Goal: Transaction & Acquisition: Purchase product/service

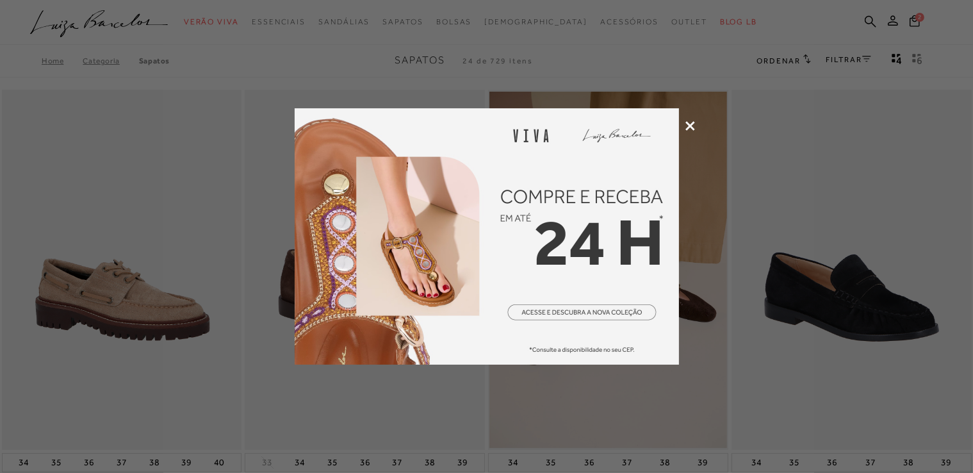
click at [687, 124] on icon at bounding box center [690, 126] width 10 height 10
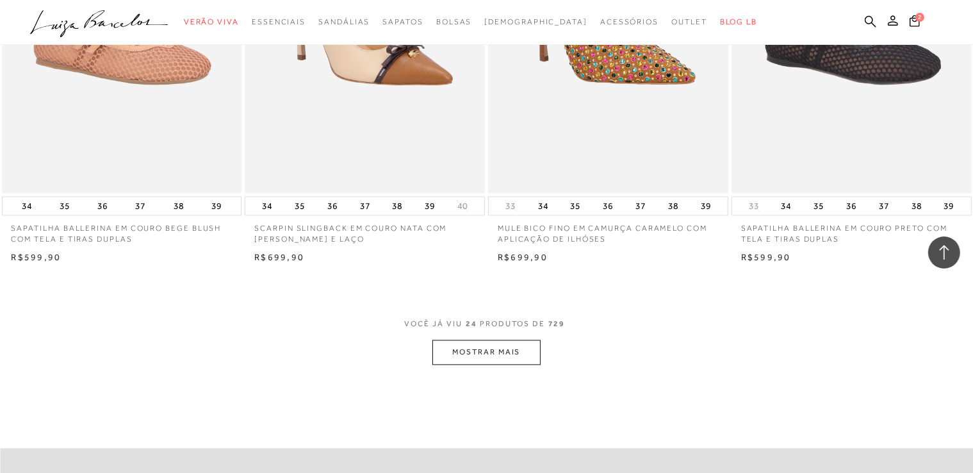
scroll to position [2561, 0]
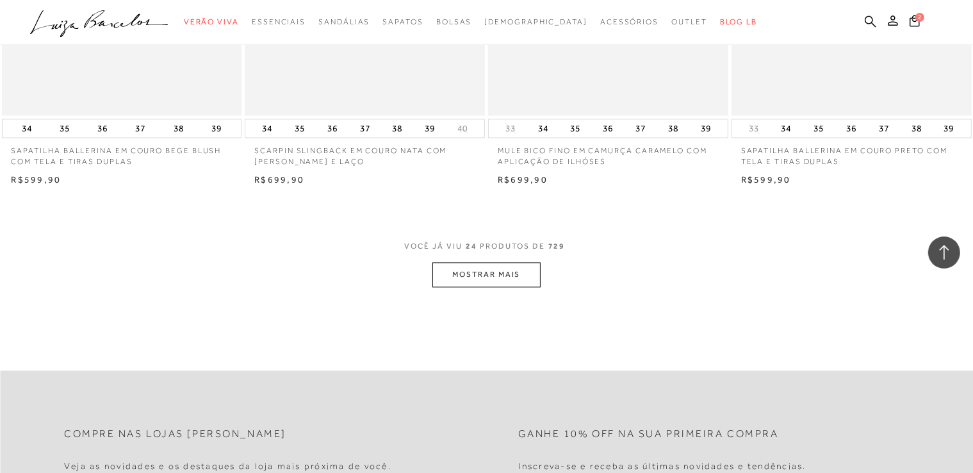
click at [480, 267] on button "MOSTRAR MAIS" at bounding box center [486, 274] width 108 height 25
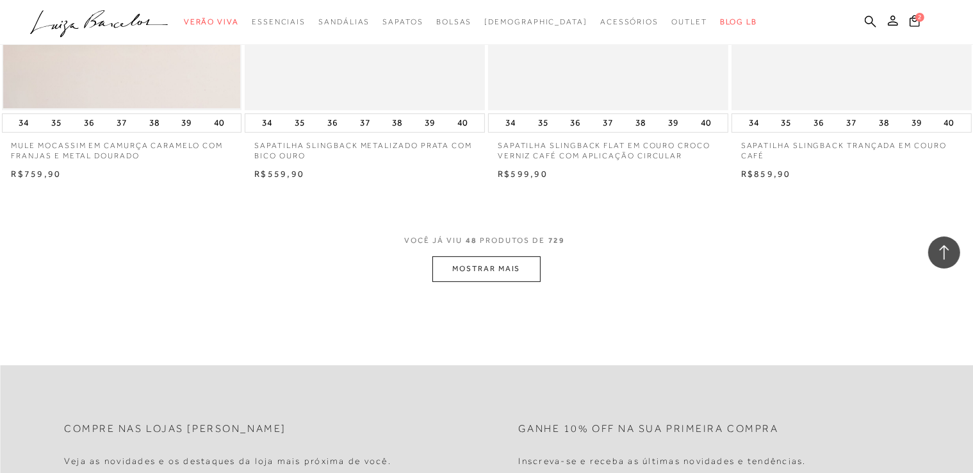
scroll to position [5314, 0]
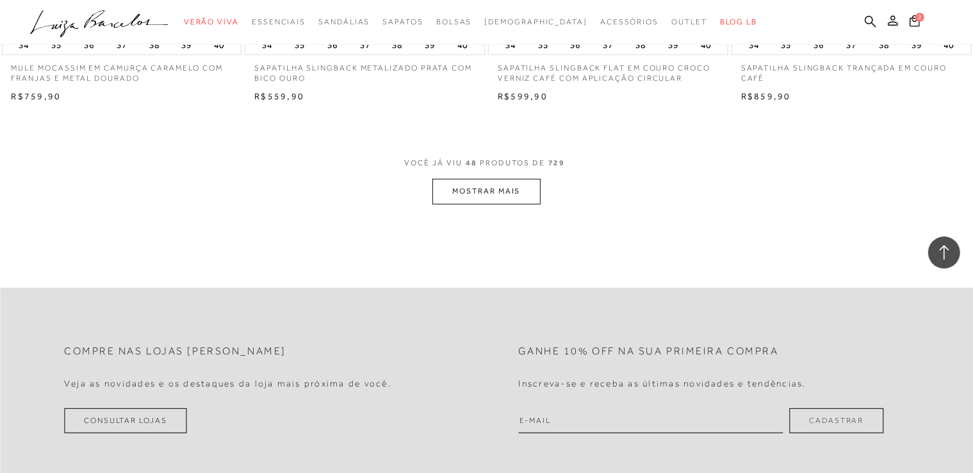
click at [506, 179] on button "MOSTRAR MAIS" at bounding box center [486, 191] width 108 height 25
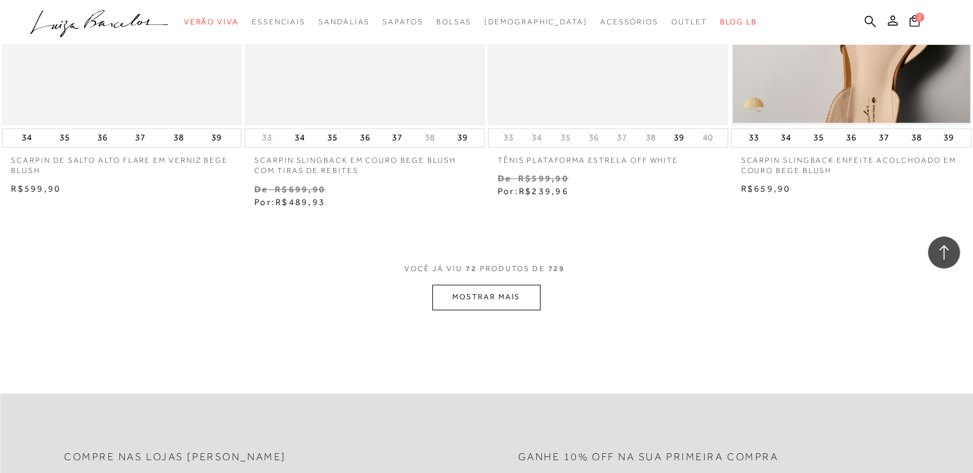
scroll to position [7940, 0]
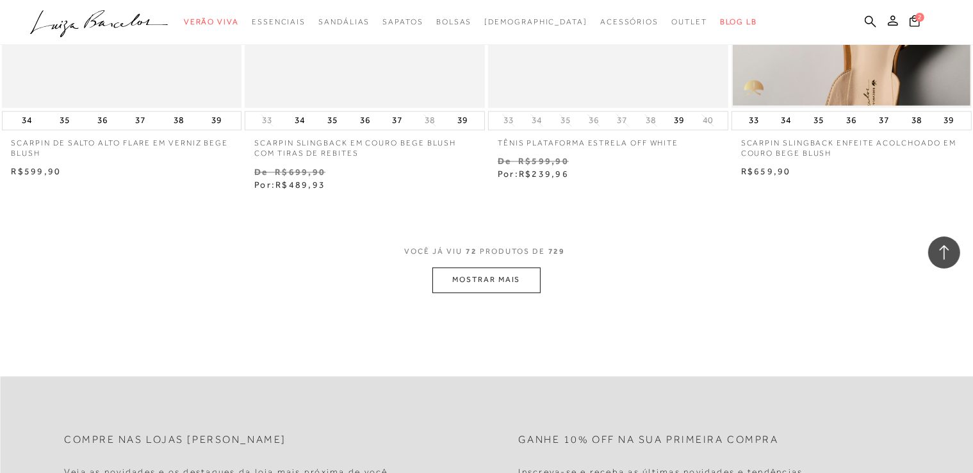
click at [490, 267] on button "MOSTRAR MAIS" at bounding box center [486, 279] width 108 height 25
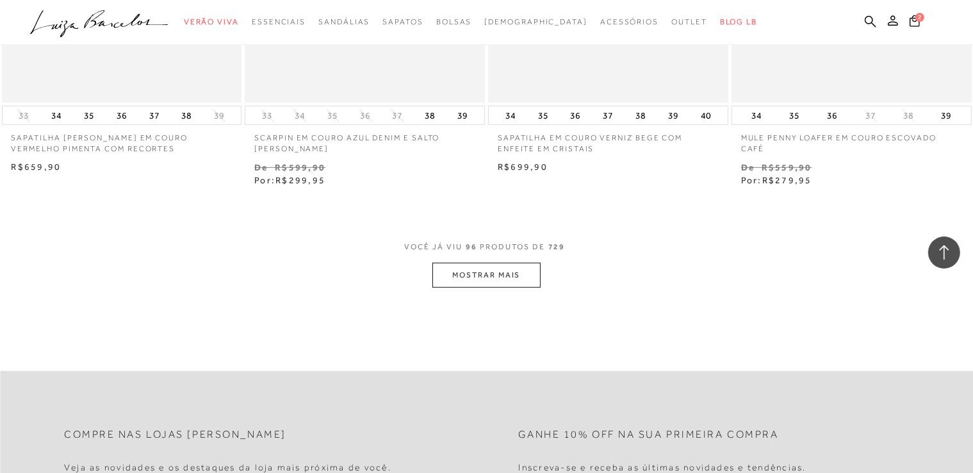
scroll to position [10757, 0]
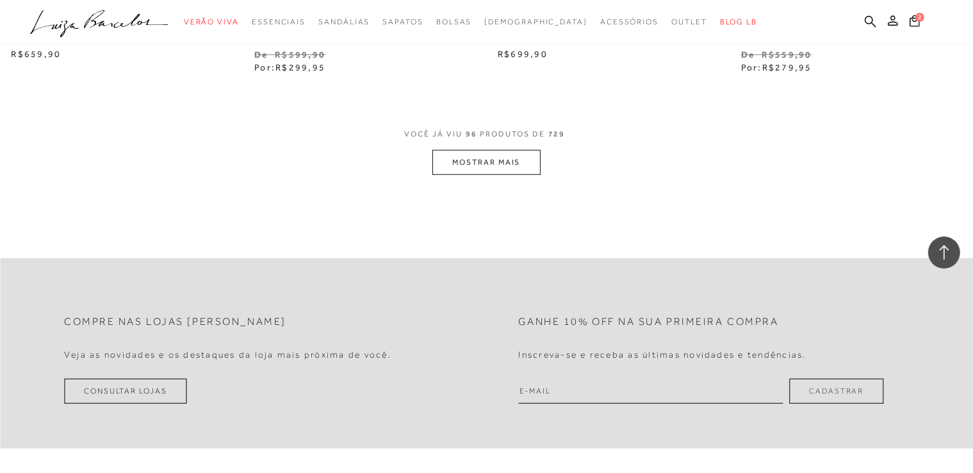
click at [482, 156] on button "MOSTRAR MAIS" at bounding box center [486, 162] width 108 height 25
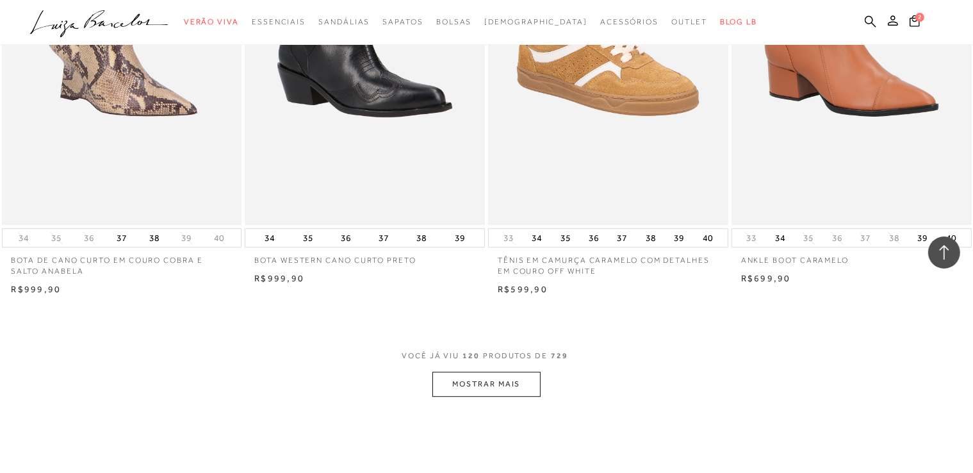
scroll to position [13382, 0]
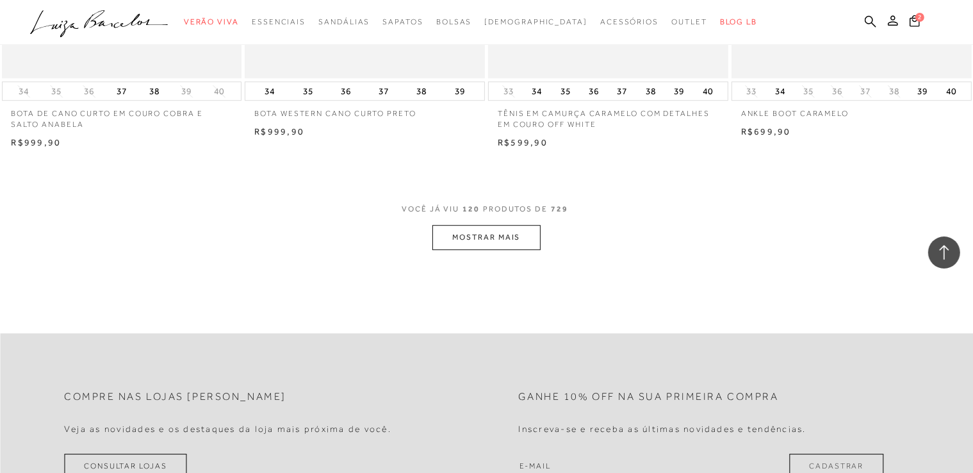
click at [489, 226] on button "MOSTRAR MAIS" at bounding box center [486, 237] width 108 height 25
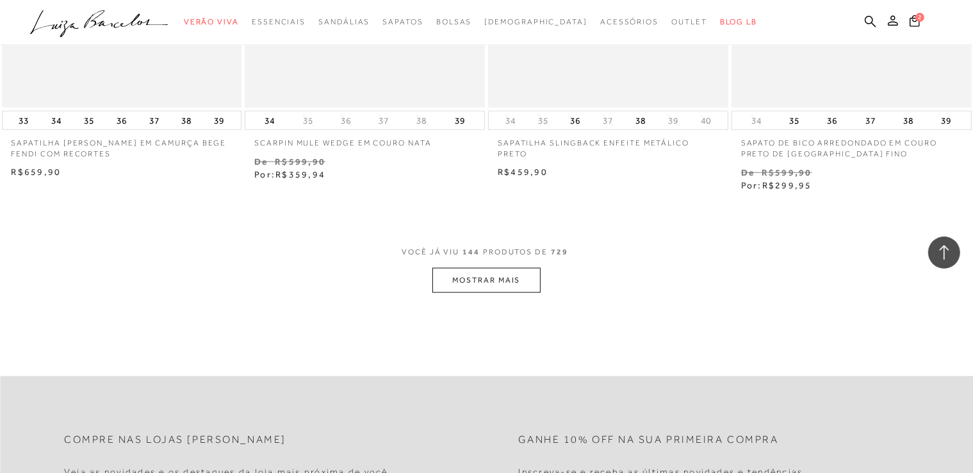
scroll to position [16135, 0]
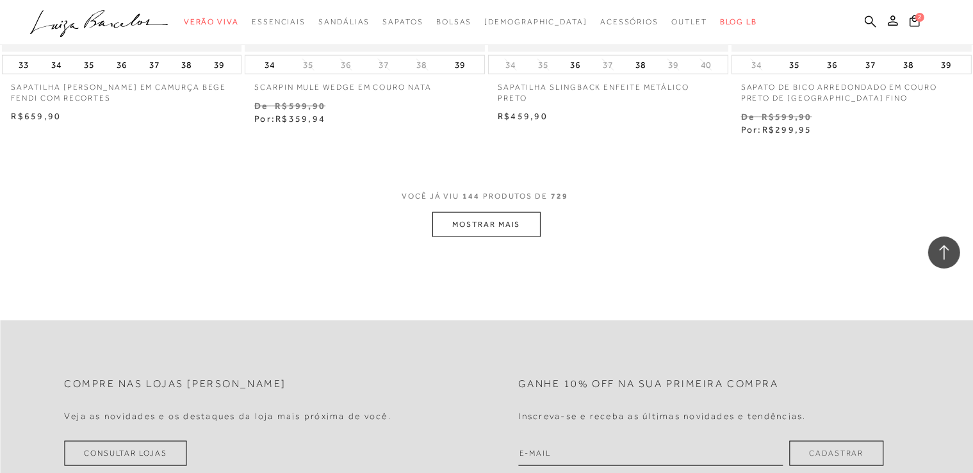
click at [514, 213] on button "MOSTRAR MAIS" at bounding box center [486, 224] width 108 height 25
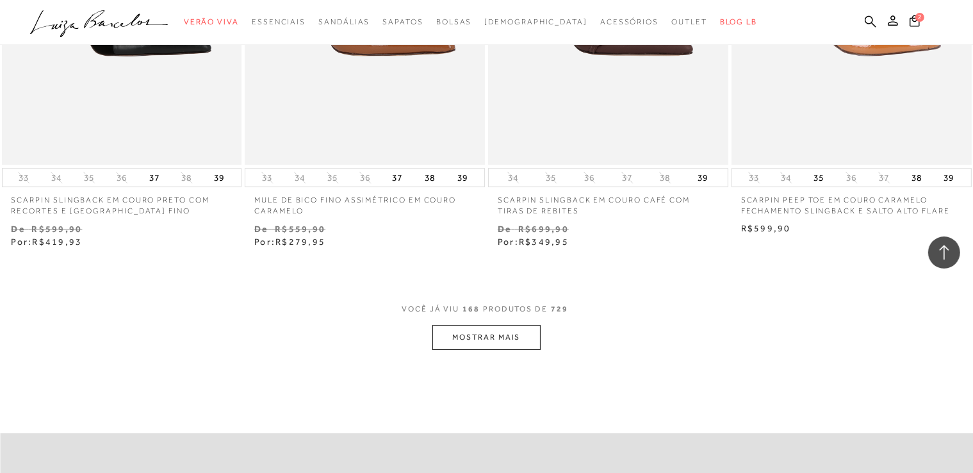
scroll to position [18889, 0]
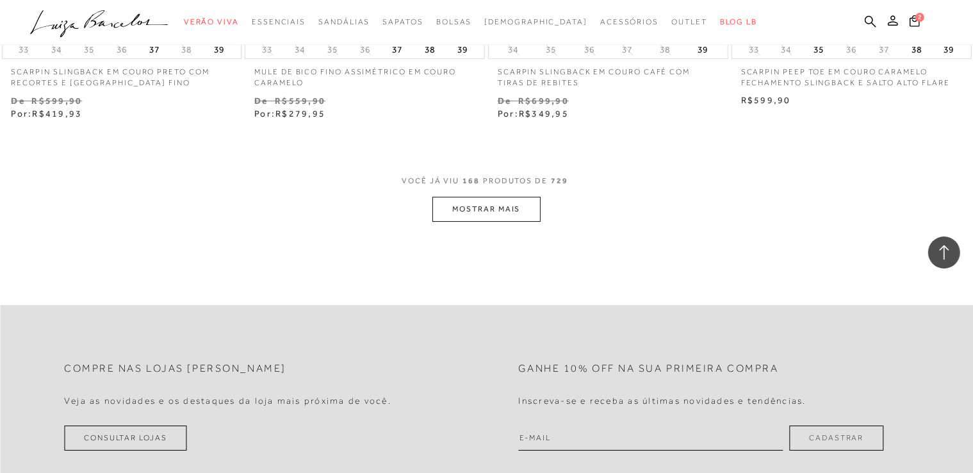
click at [505, 197] on button "MOSTRAR MAIS" at bounding box center [486, 209] width 108 height 25
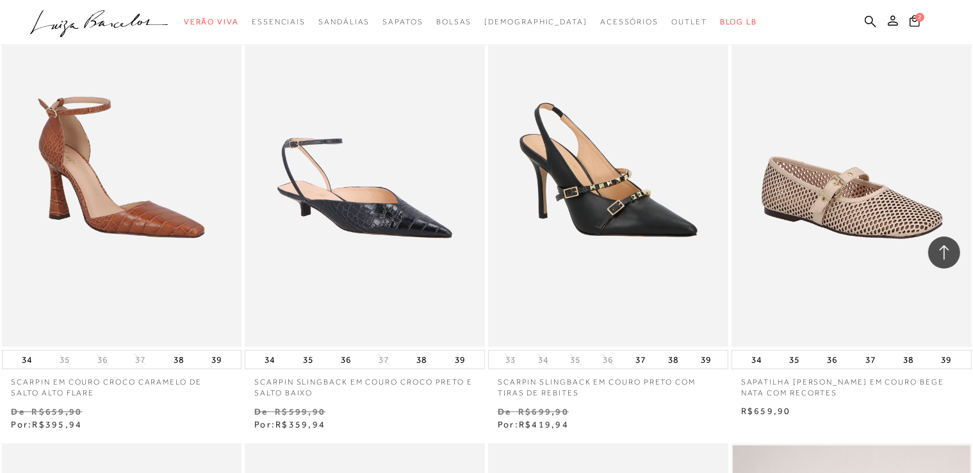
scroll to position [19081, 0]
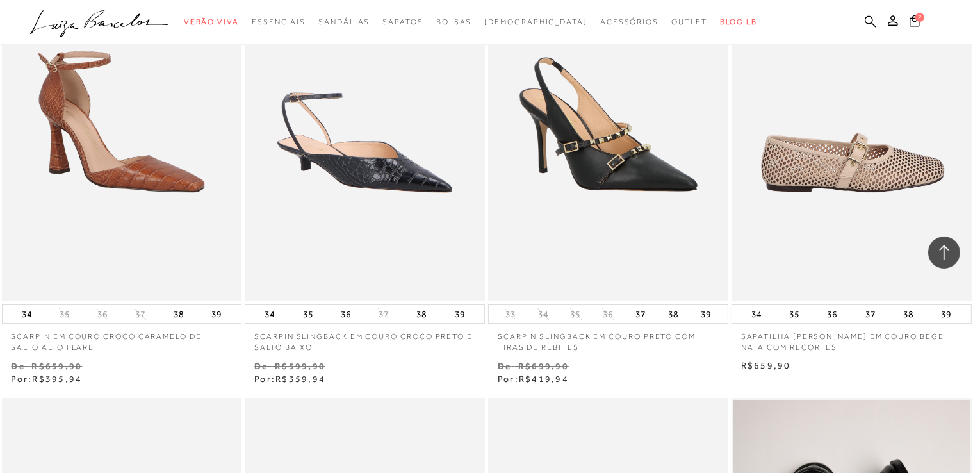
click at [792, 158] on img at bounding box center [851, 121] width 239 height 360
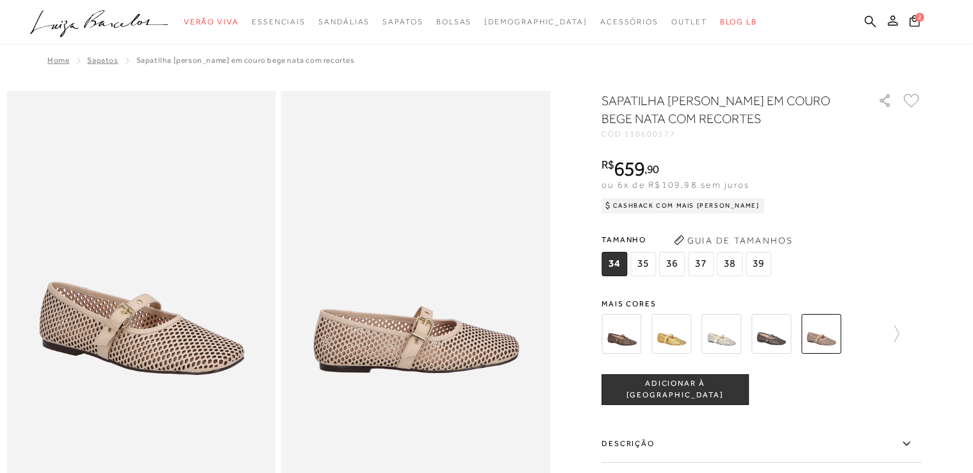
click at [676, 396] on button "ADICIONAR À [GEOGRAPHIC_DATA]" at bounding box center [674, 389] width 147 height 31
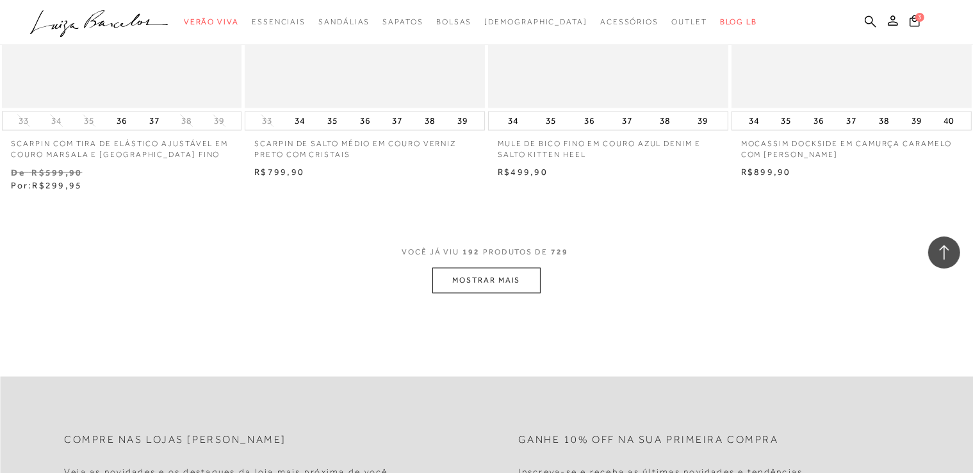
scroll to position [21540, 0]
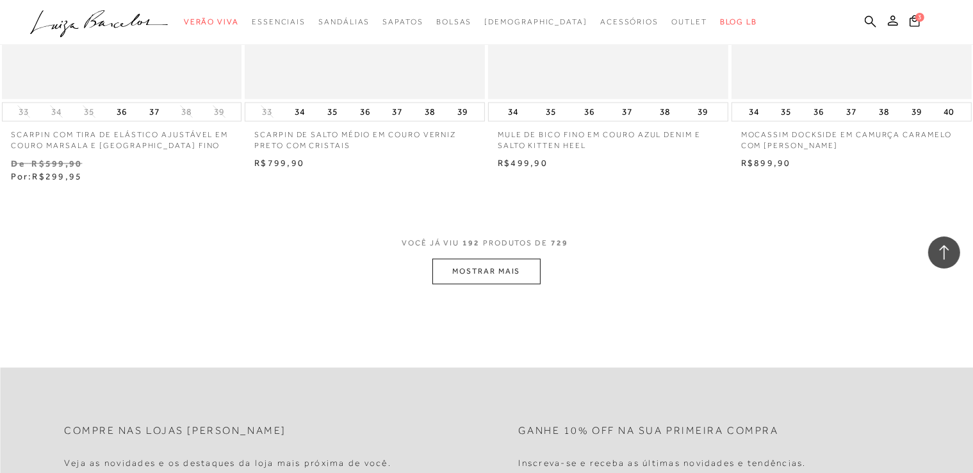
click at [455, 259] on button "MOSTRAR MAIS" at bounding box center [486, 271] width 108 height 25
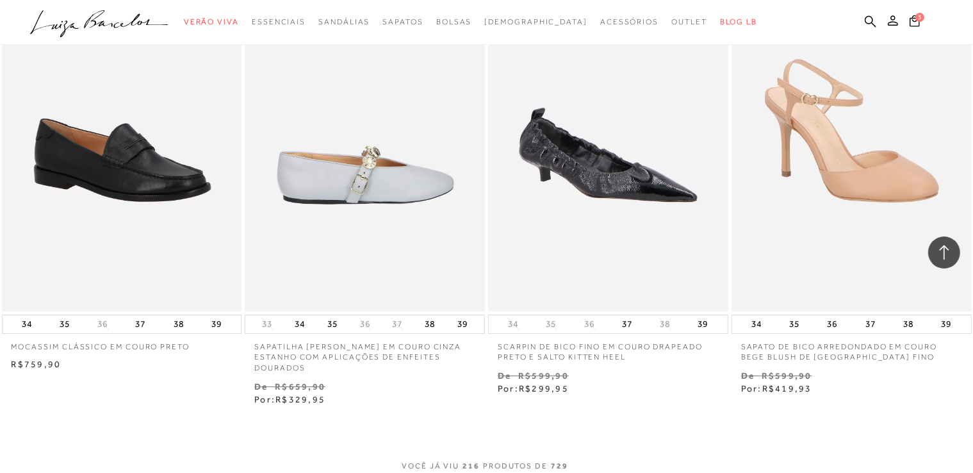
scroll to position [24165, 0]
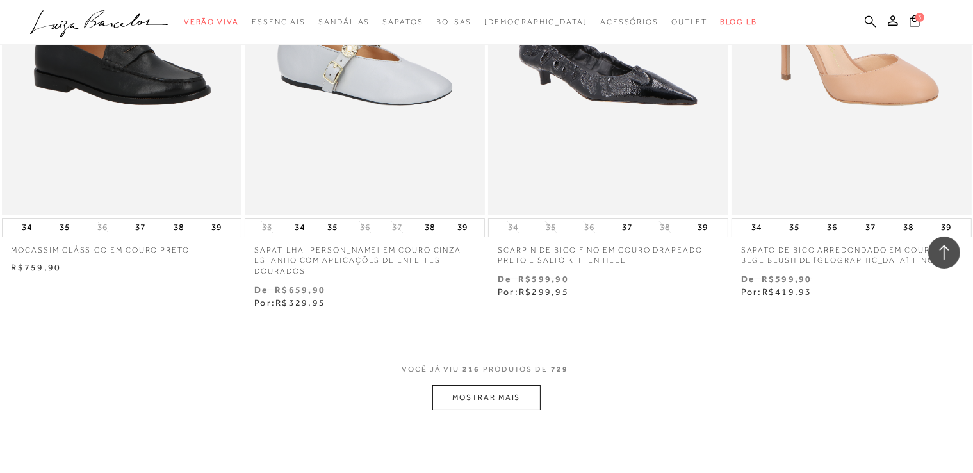
click at [498, 385] on button "MOSTRAR MAIS" at bounding box center [486, 397] width 108 height 25
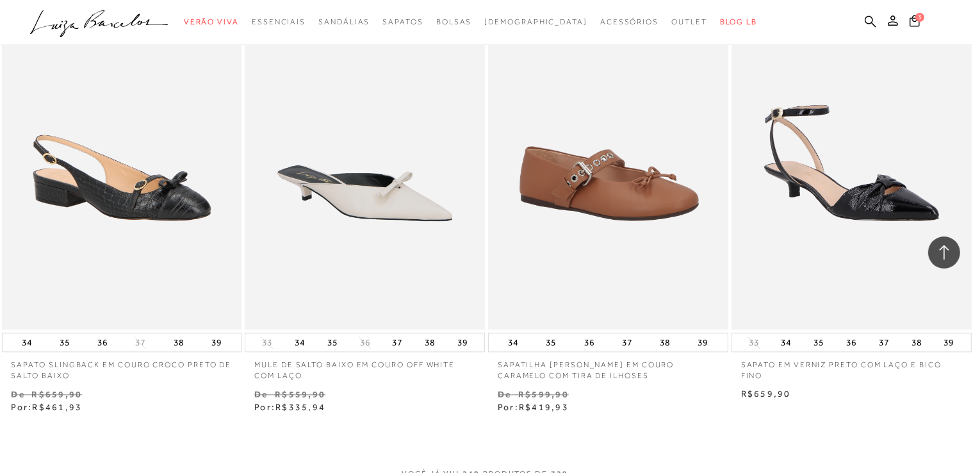
scroll to position [26982, 0]
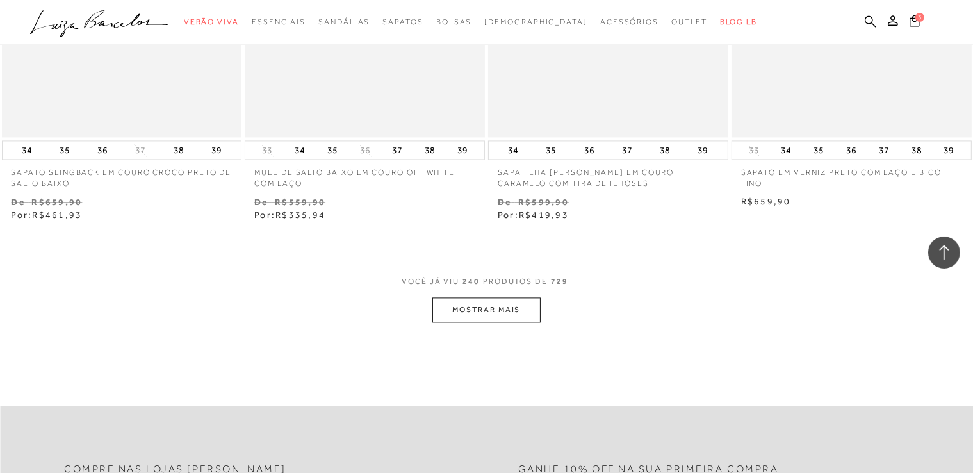
click at [505, 297] on button "MOSTRAR MAIS" at bounding box center [486, 309] width 108 height 25
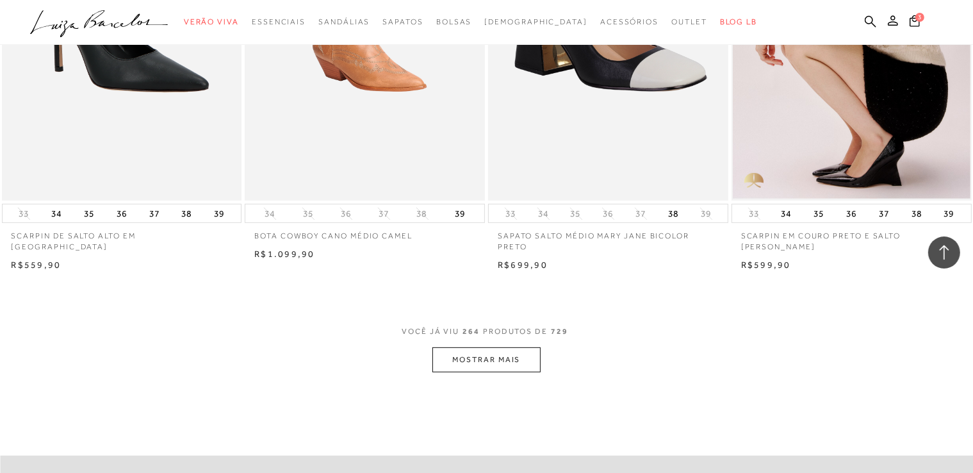
scroll to position [29735, 0]
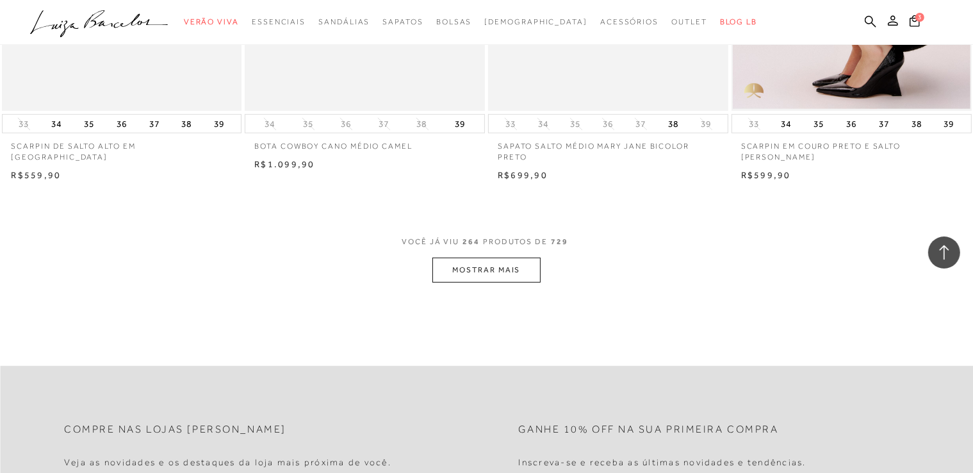
click at [460, 257] on button "MOSTRAR MAIS" at bounding box center [486, 269] width 108 height 25
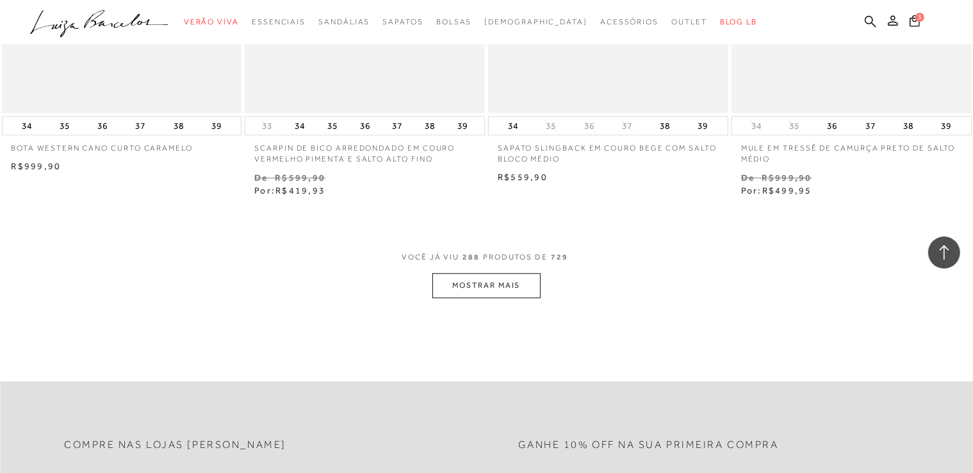
scroll to position [32681, 0]
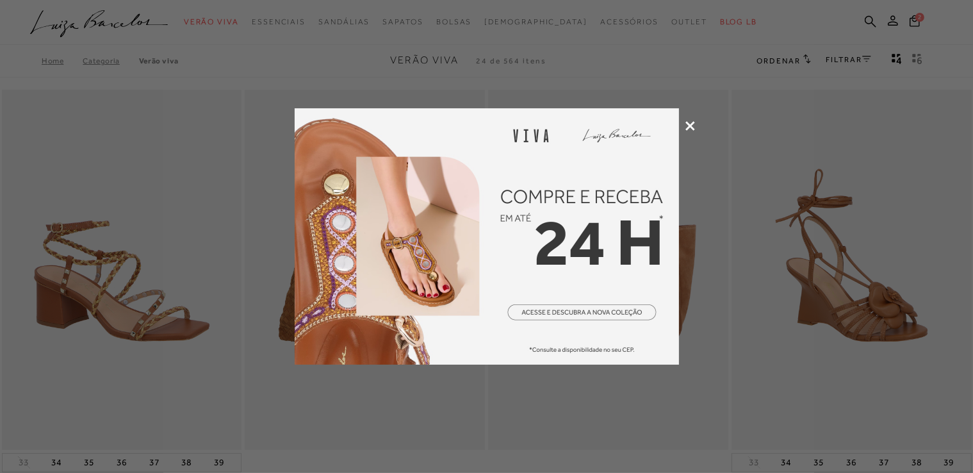
click at [688, 126] on icon at bounding box center [690, 126] width 10 height 10
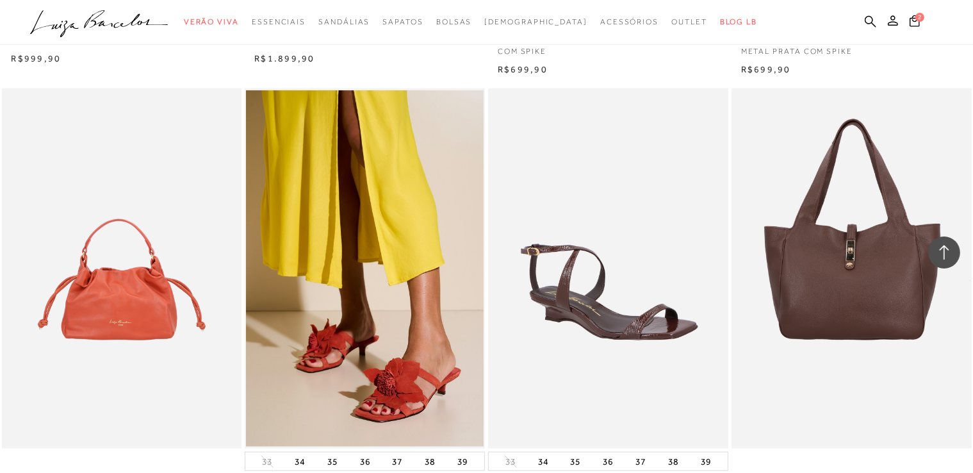
scroll to position [1409, 0]
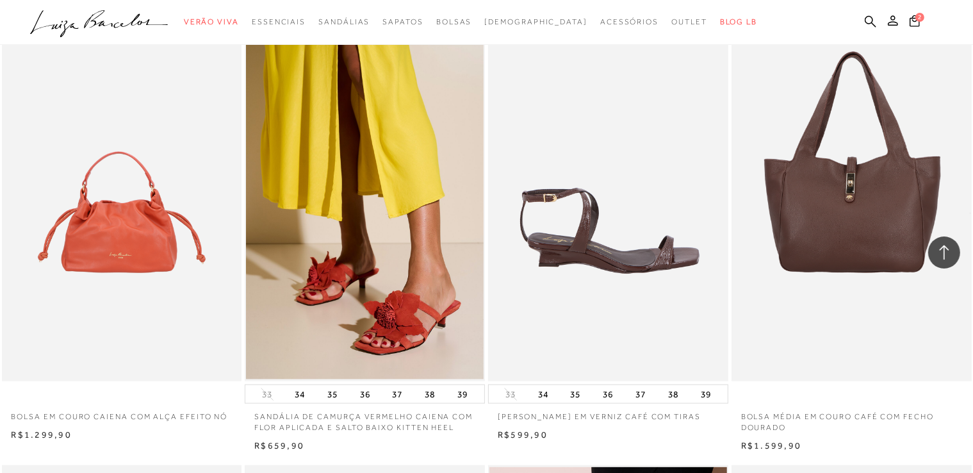
click at [640, 252] on img at bounding box center [608, 201] width 239 height 360
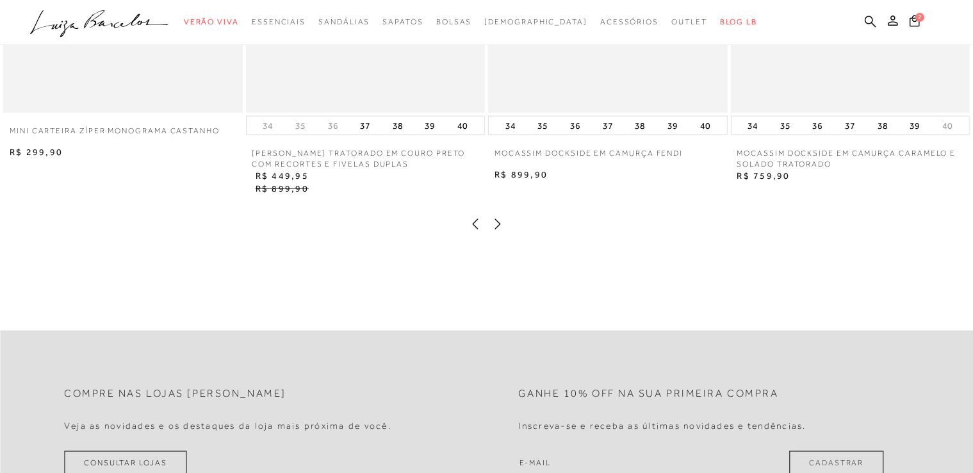
scroll to position [2177, 0]
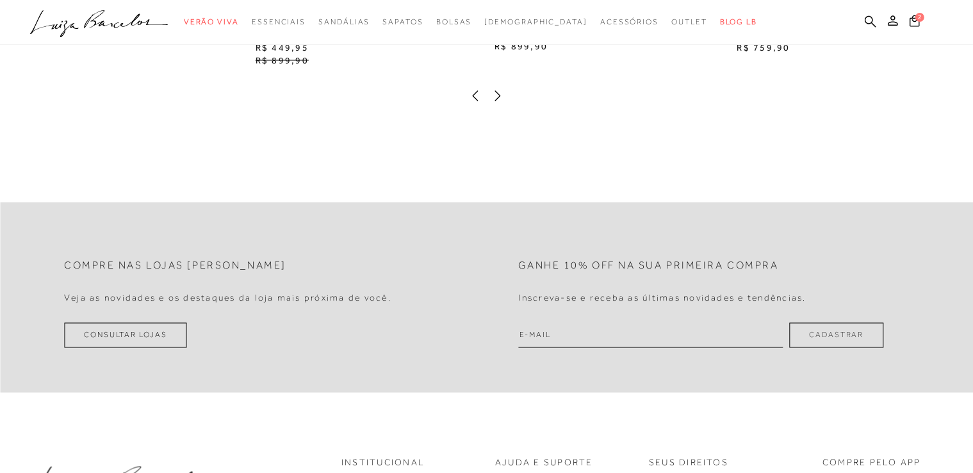
click at [499, 102] on icon at bounding box center [497, 96] width 13 height 13
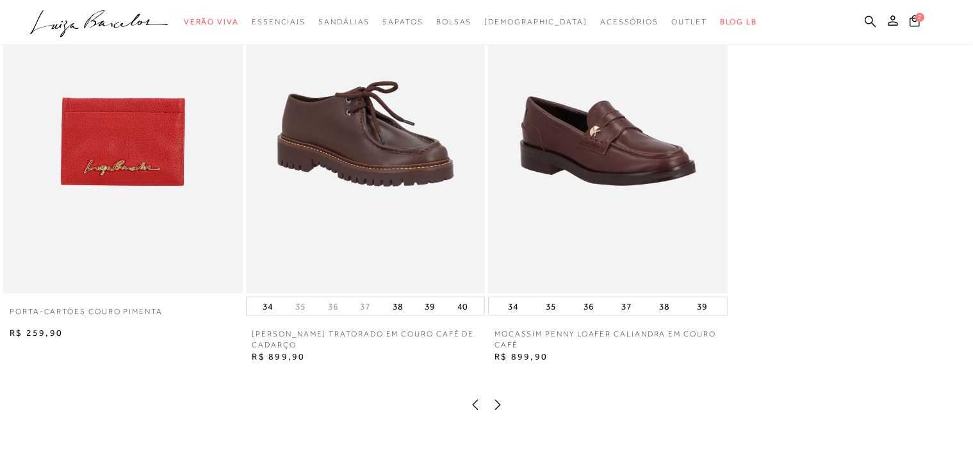
scroll to position [1921, 0]
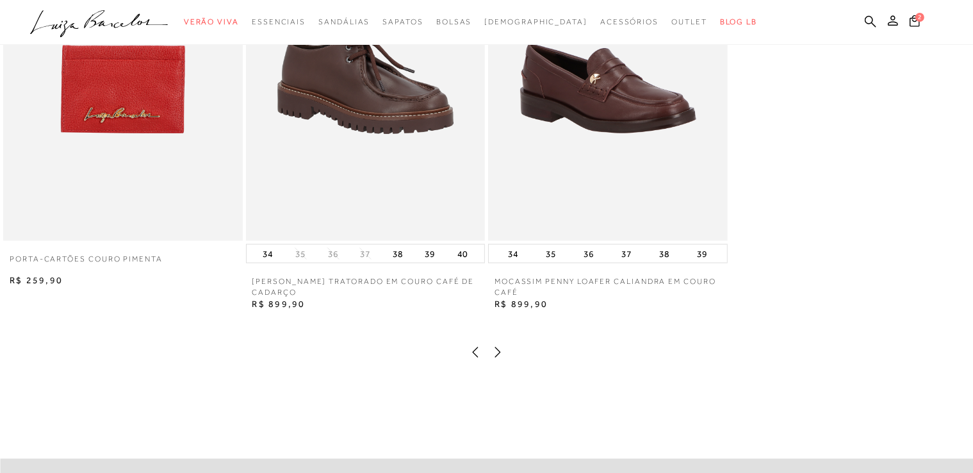
click at [494, 359] on icon at bounding box center [497, 352] width 13 height 13
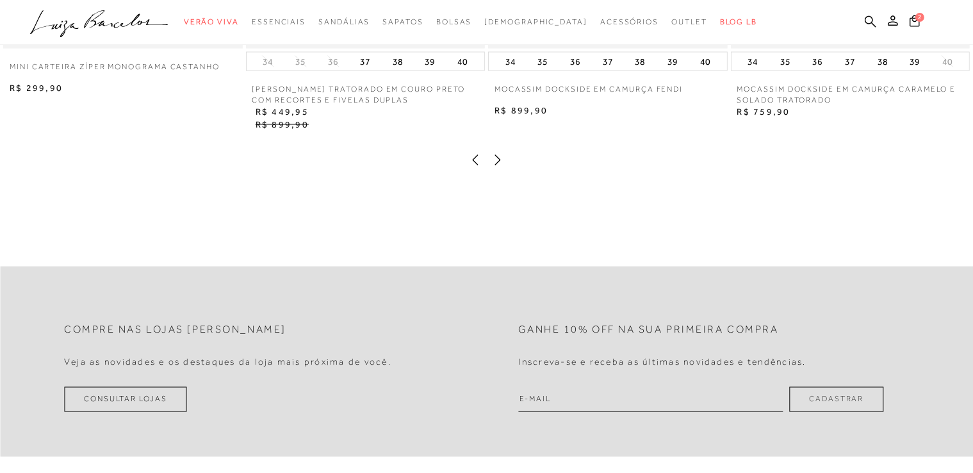
scroll to position [2177, 0]
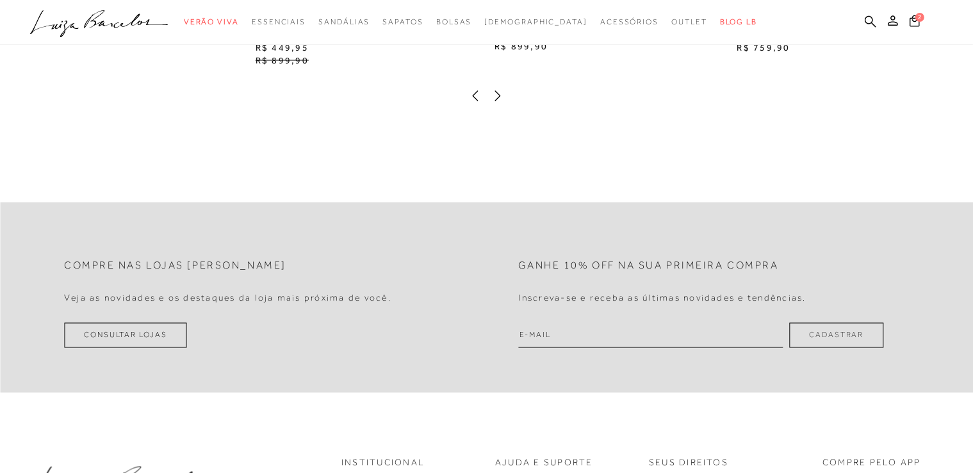
click at [497, 102] on icon at bounding box center [497, 96] width 13 height 13
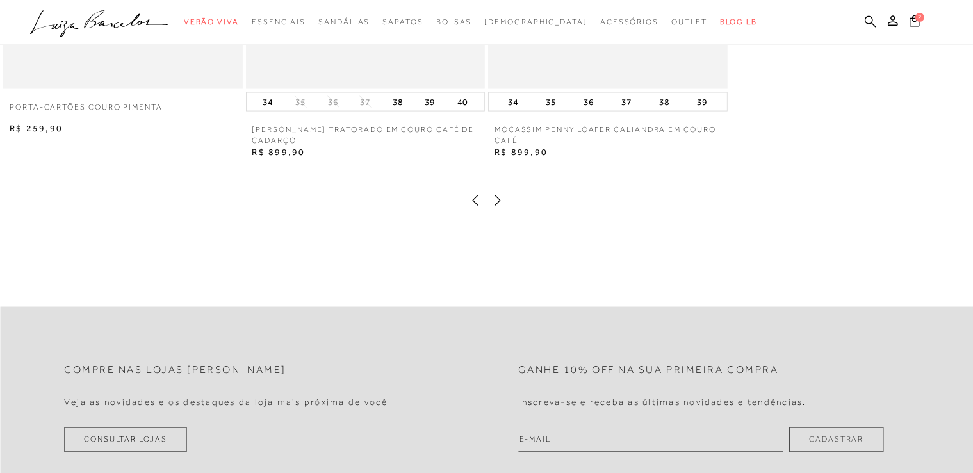
scroll to position [1921, 0]
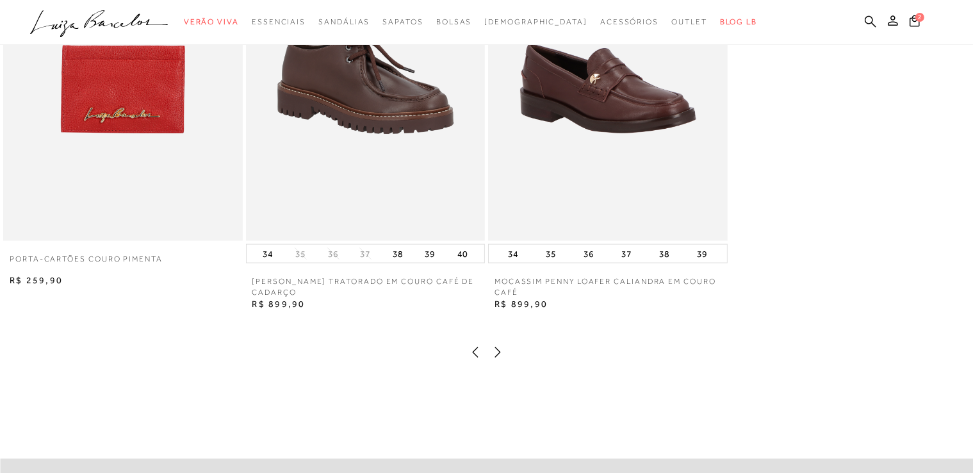
click at [496, 359] on icon at bounding box center [497, 352] width 13 height 13
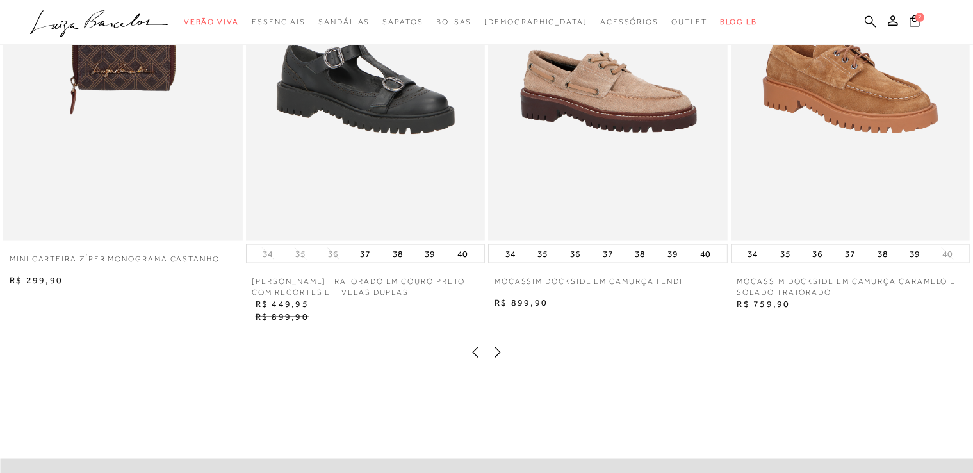
click at [497, 359] on icon at bounding box center [497, 352] width 13 height 13
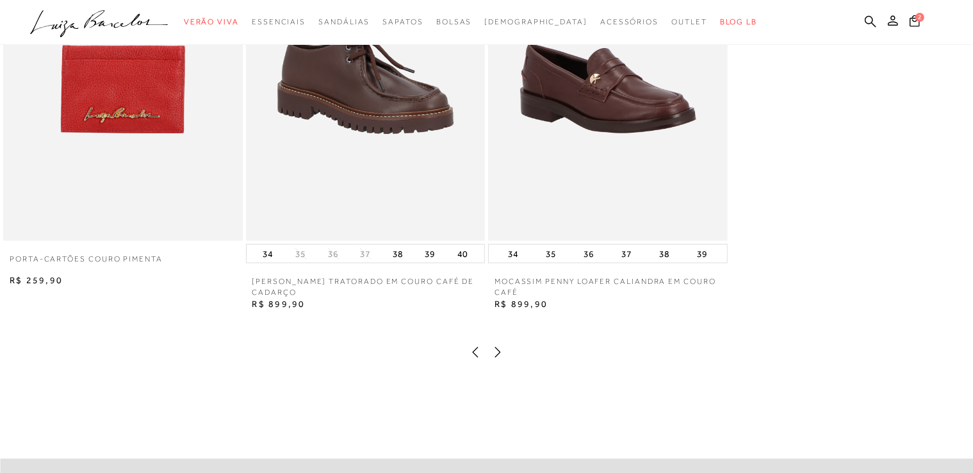
click at [497, 359] on icon at bounding box center [497, 352] width 13 height 13
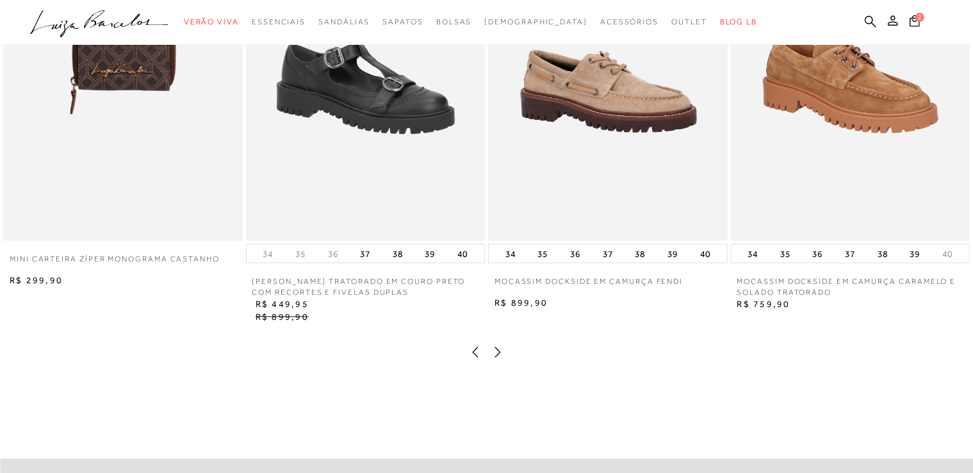
click at [497, 359] on icon at bounding box center [497, 352] width 13 height 13
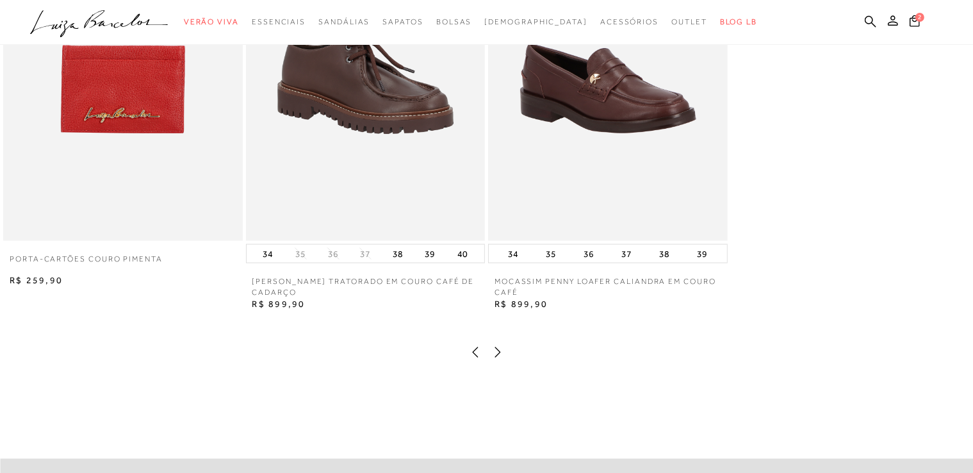
click at [497, 359] on icon at bounding box center [497, 352] width 13 height 13
